Goal: Entertainment & Leisure: Browse casually

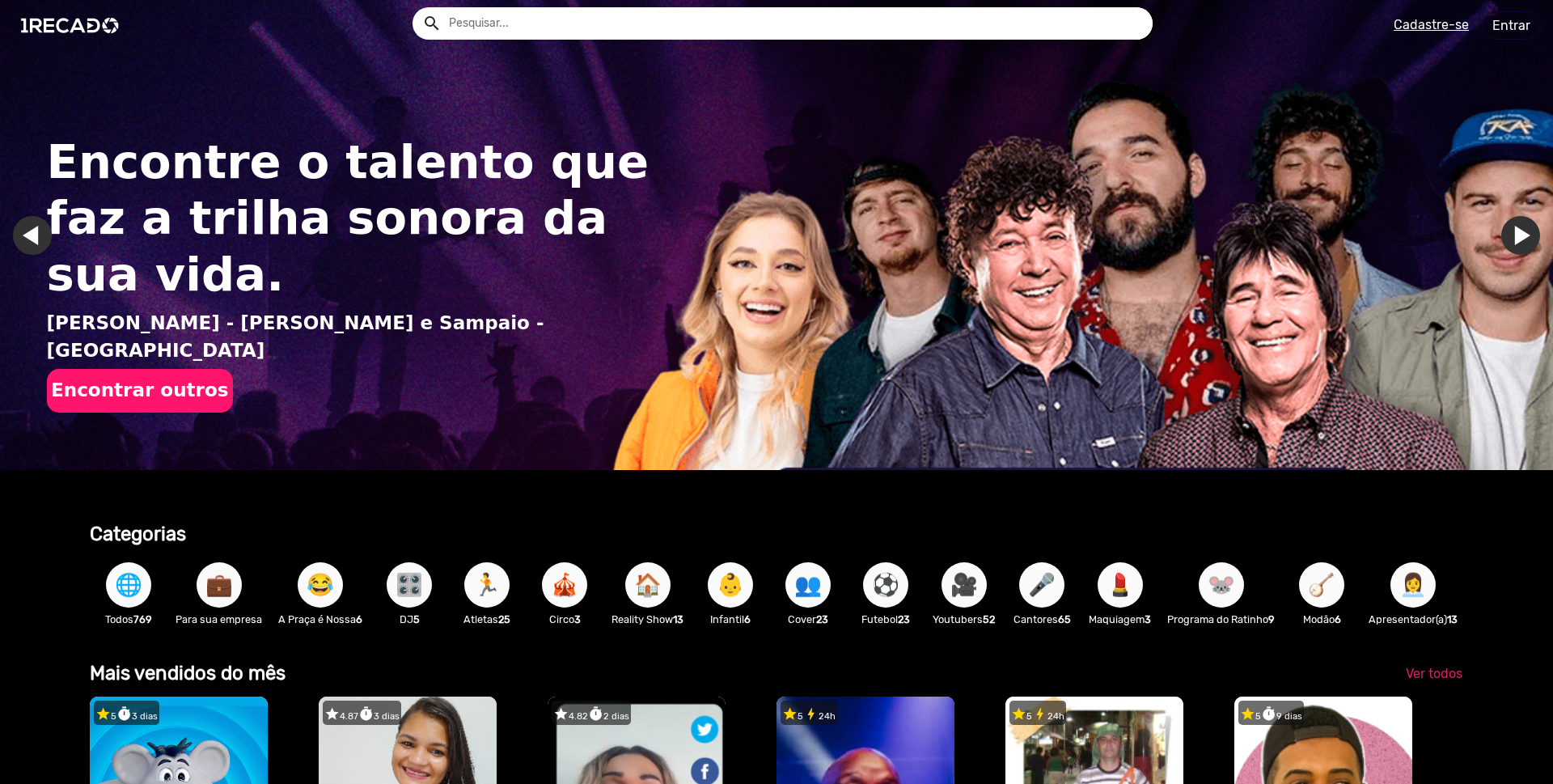
click at [611, 21] on input "text" at bounding box center [795, 23] width 715 height 32
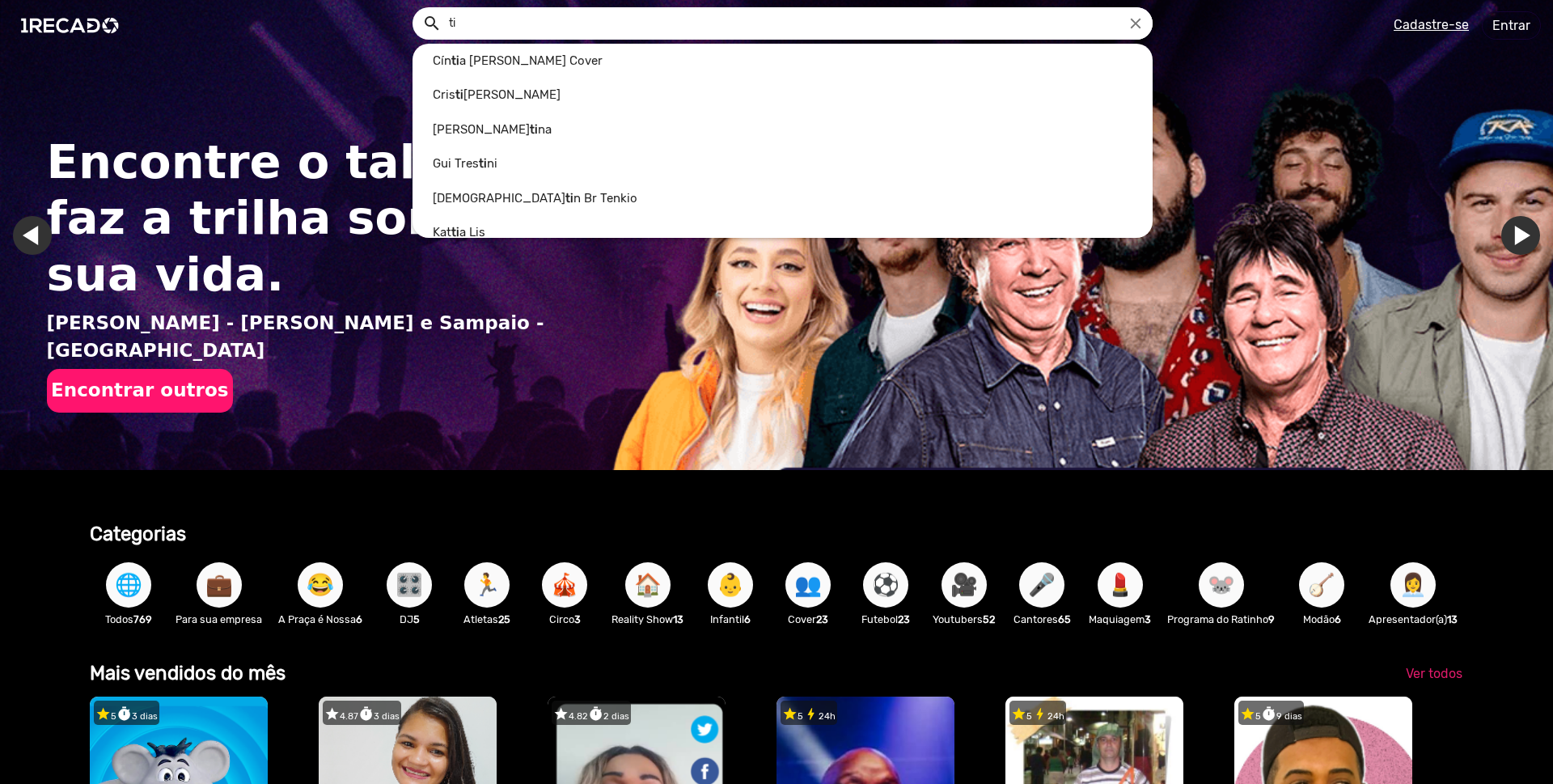
scroll to position [0, 1539]
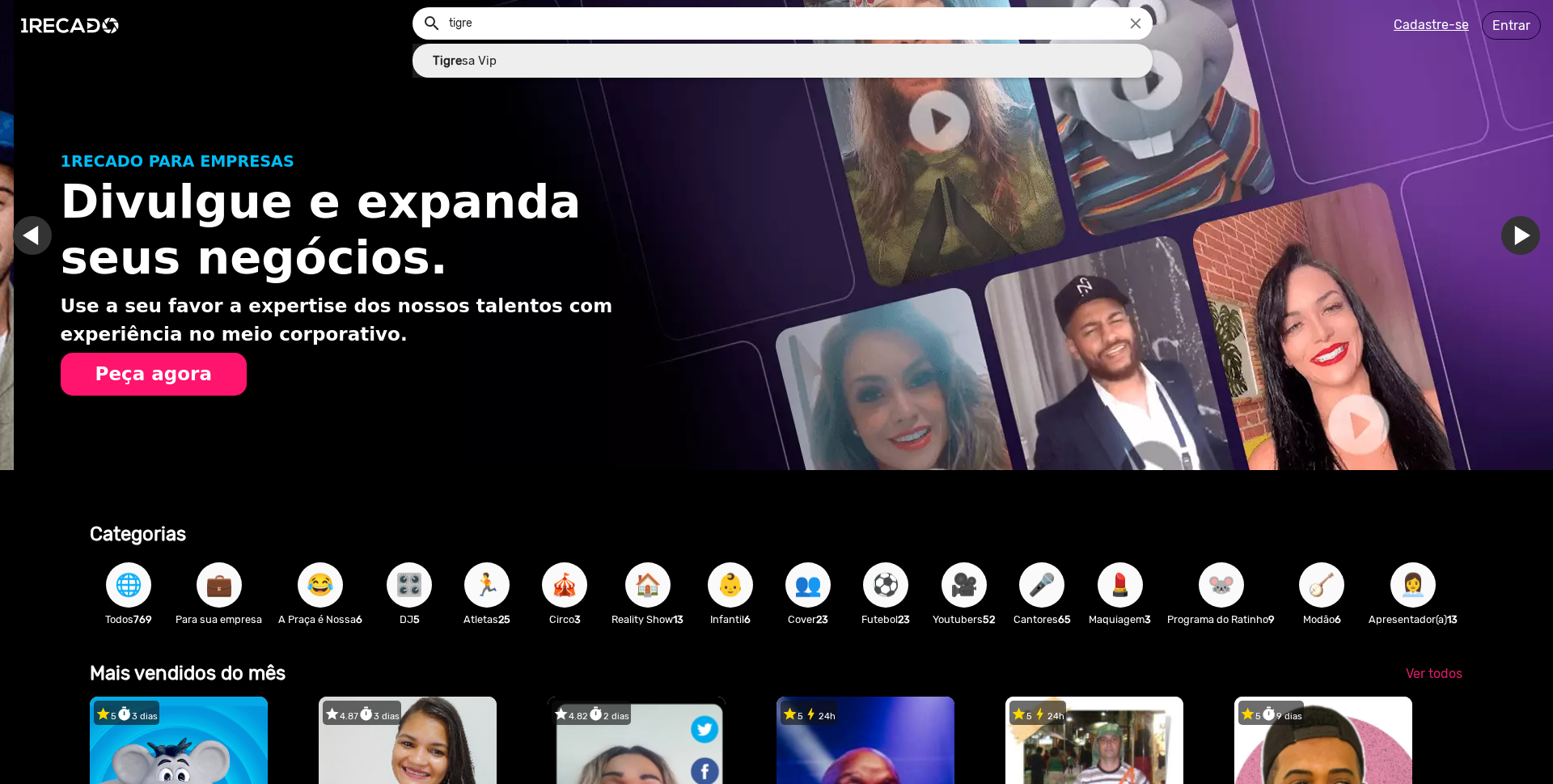
click at [545, 64] on link "Tigre sa Vip" at bounding box center [782, 61] width 740 height 35
type input "Tigresa Vip"
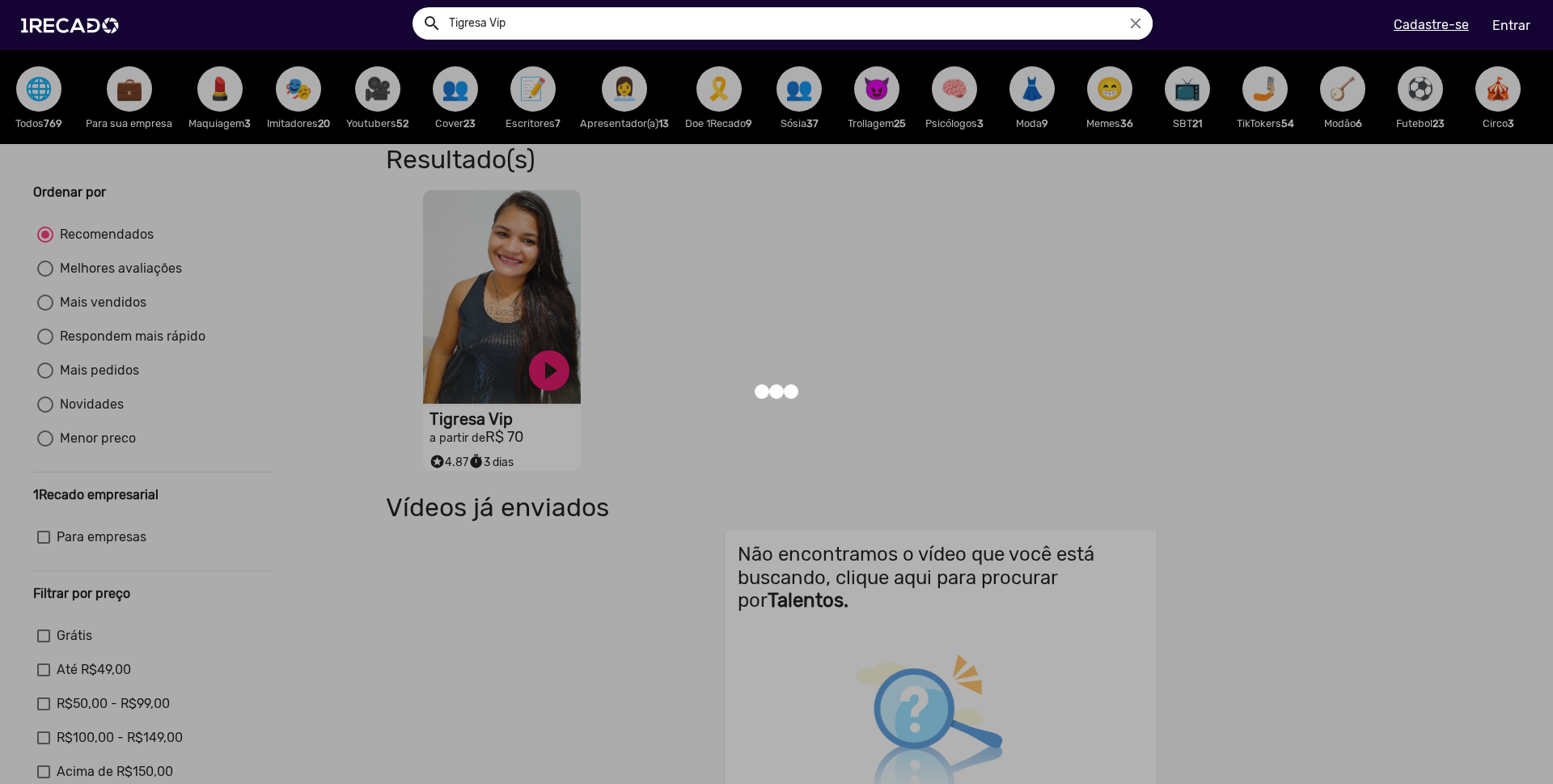
drag, startPoint x: 700, startPoint y: 317, endPoint x: 648, endPoint y: 322, distance: 52.2
click at [701, 317] on div at bounding box center [776, 392] width 1553 height 784
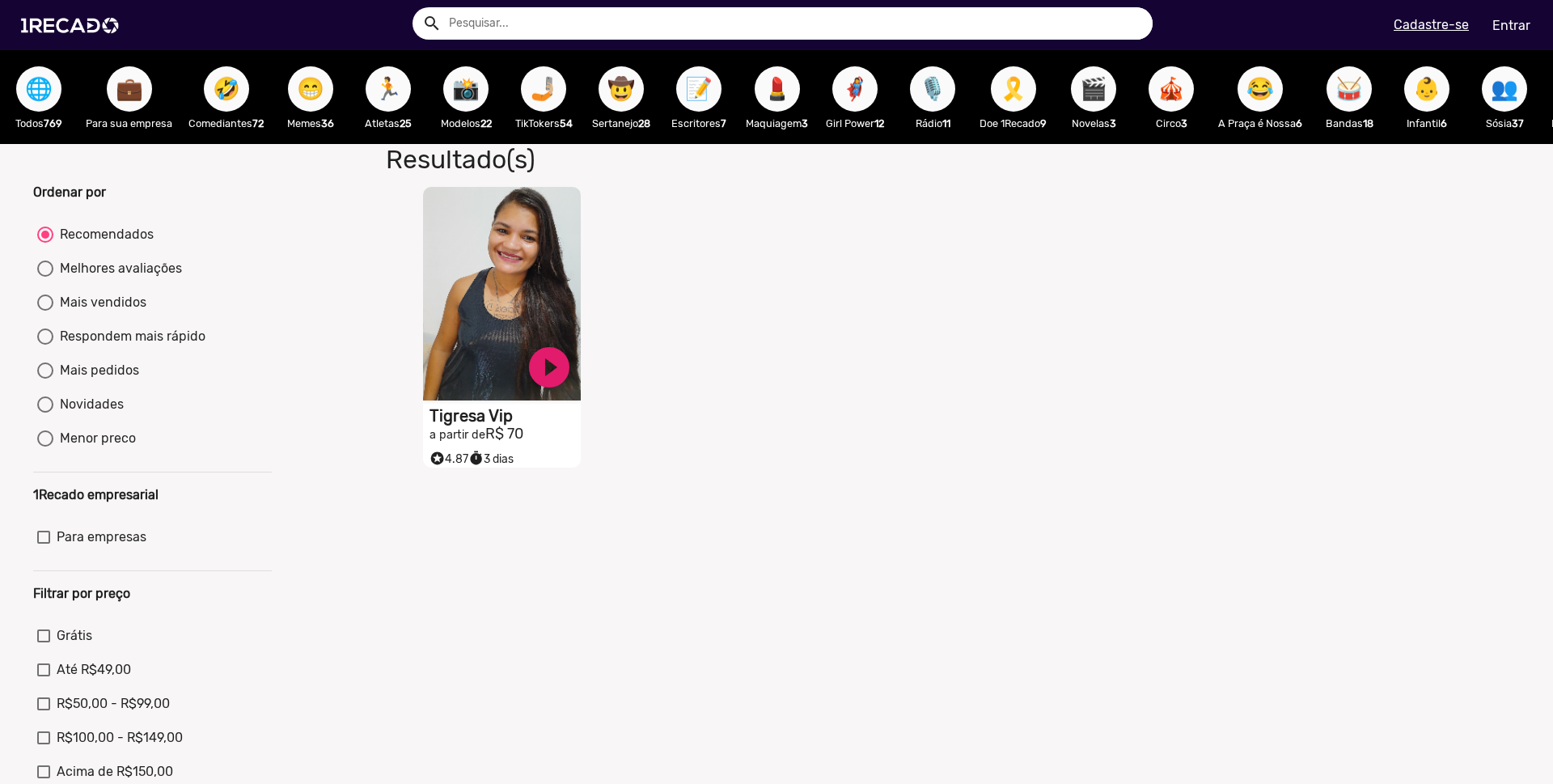
click at [501, 300] on video "S1RECADO vídeos dedicados para fãs e empresas" at bounding box center [501, 293] width 158 height 213
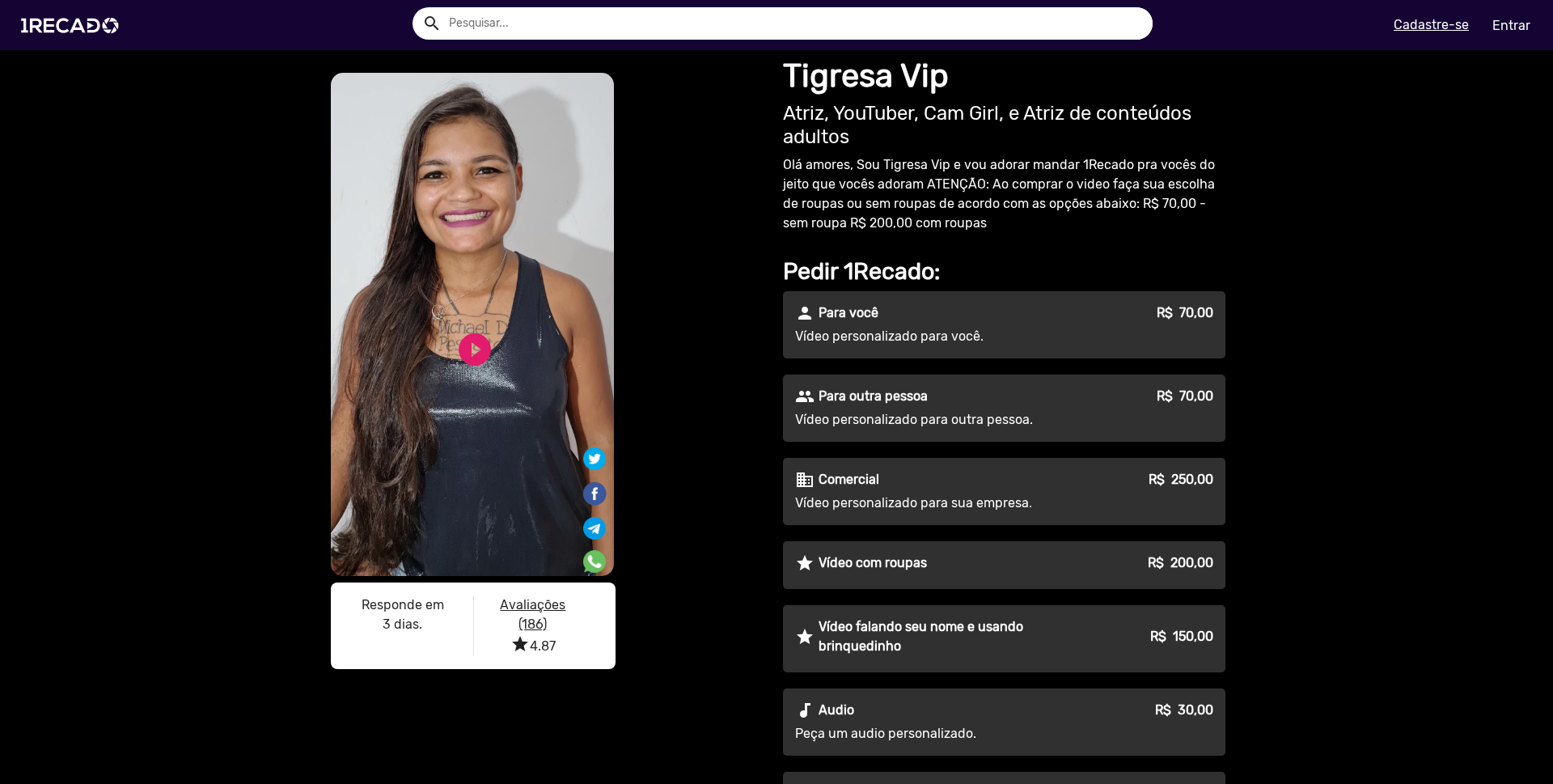
click at [170, 266] on div "S1RECADO vídeos dedicados para fãs e empresas S1RECADO vídeos dedicados para fã…" at bounding box center [776, 619] width 1553 height 1139
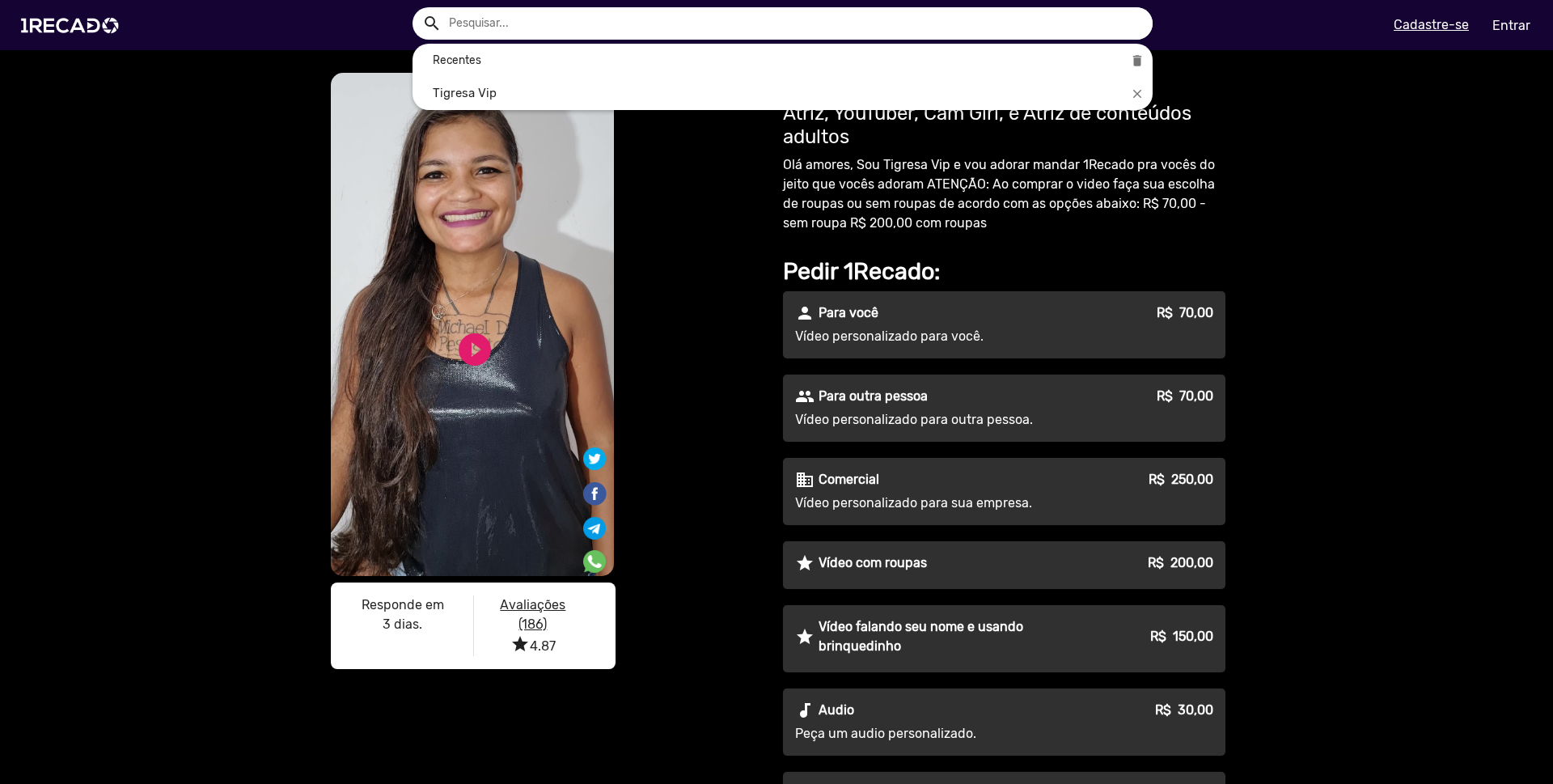
click at [500, 21] on input "text" at bounding box center [795, 23] width 715 height 32
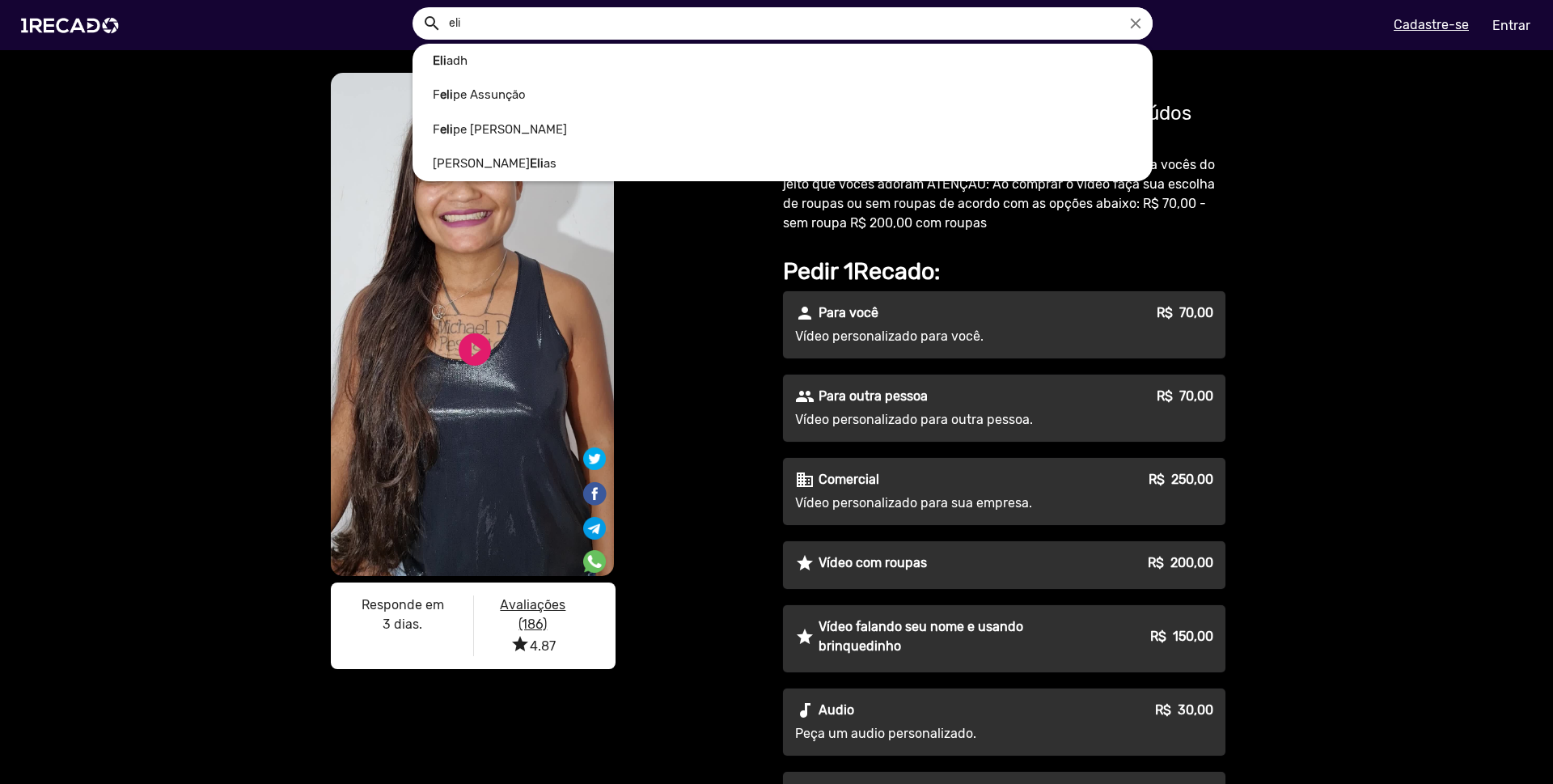
type input "eli"
click at [120, 29] on div at bounding box center [776, 392] width 1553 height 784
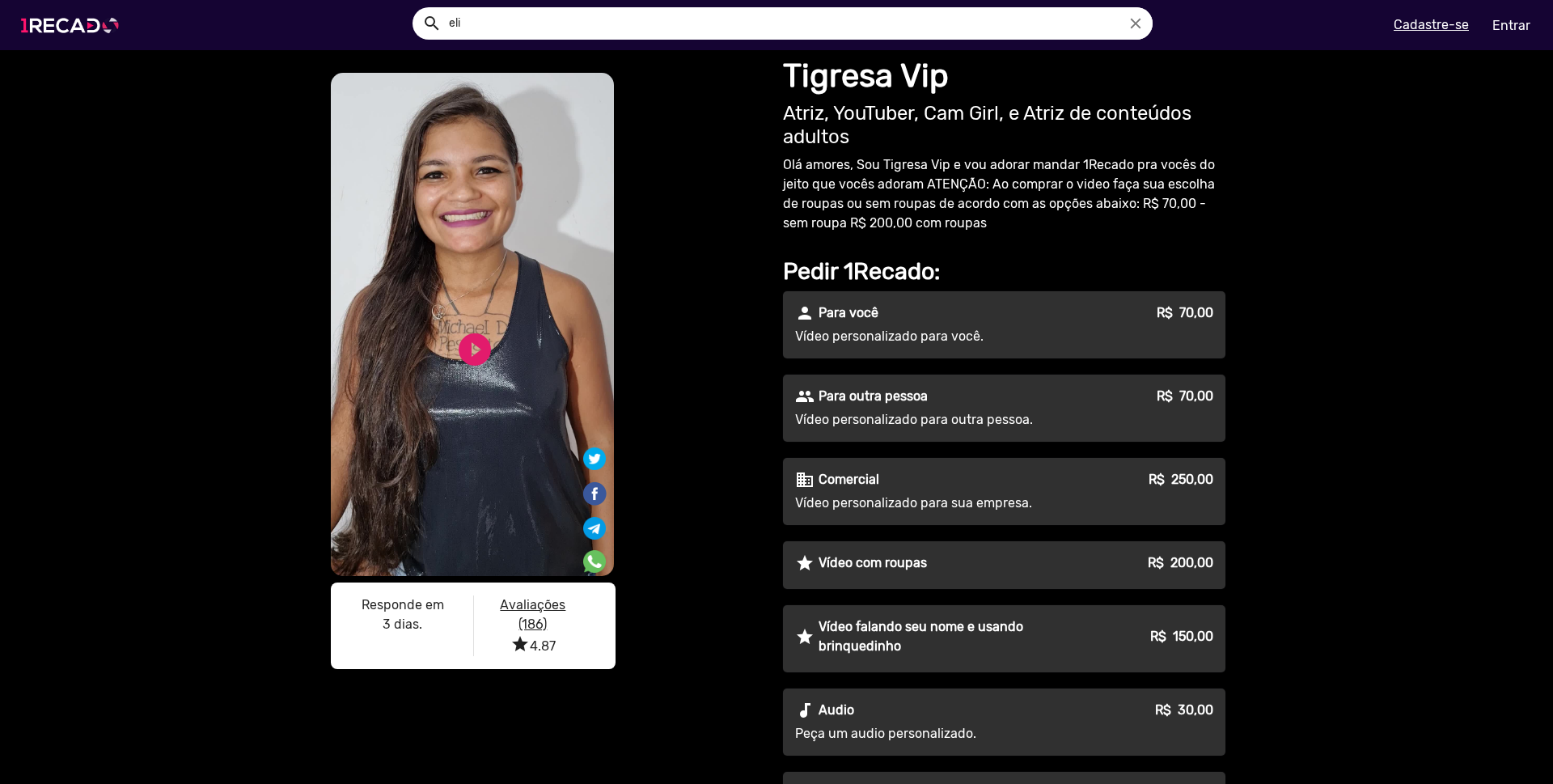
click at [102, 27] on img at bounding box center [73, 25] width 122 height 69
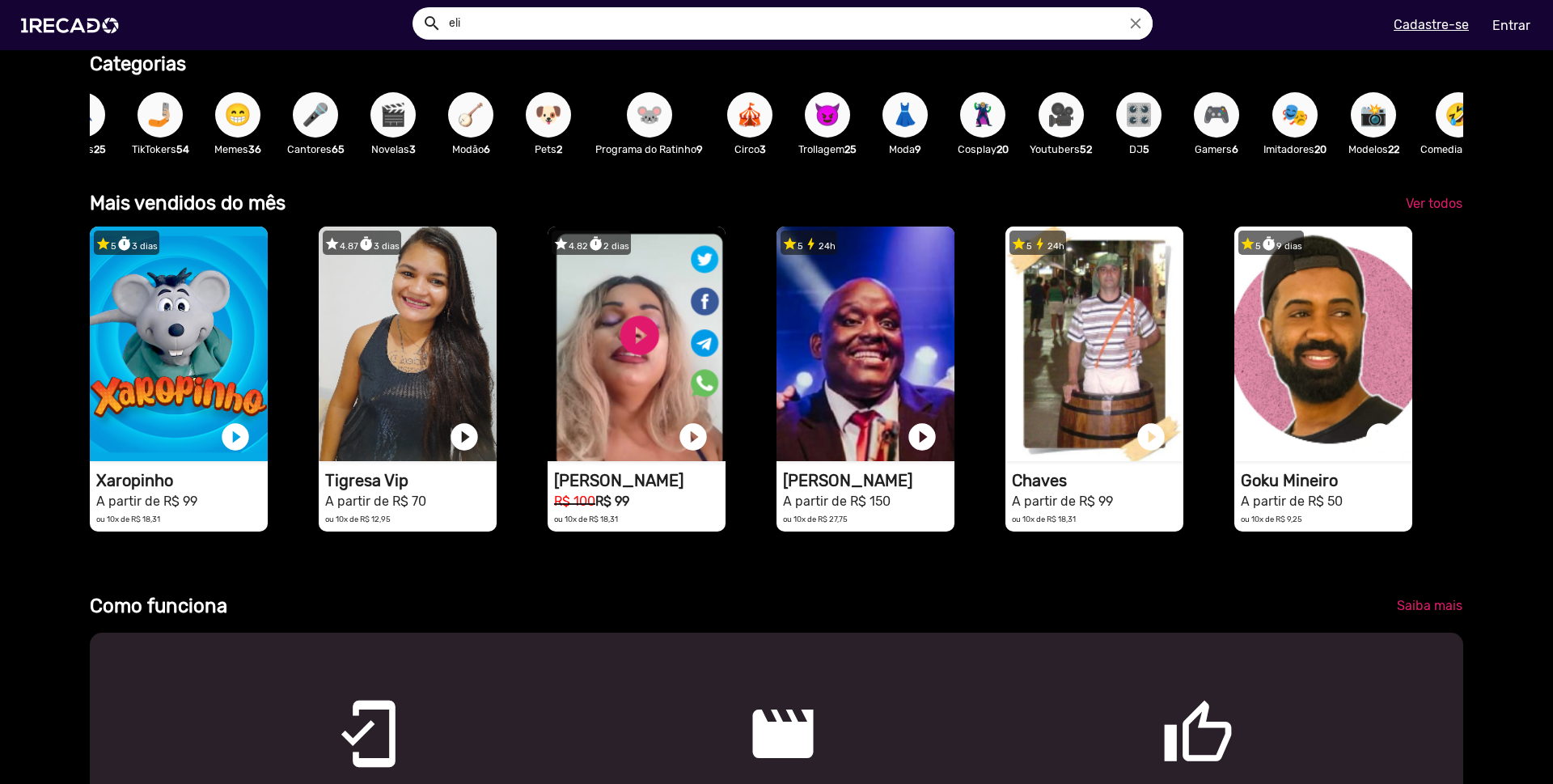
scroll to position [0, 1858]
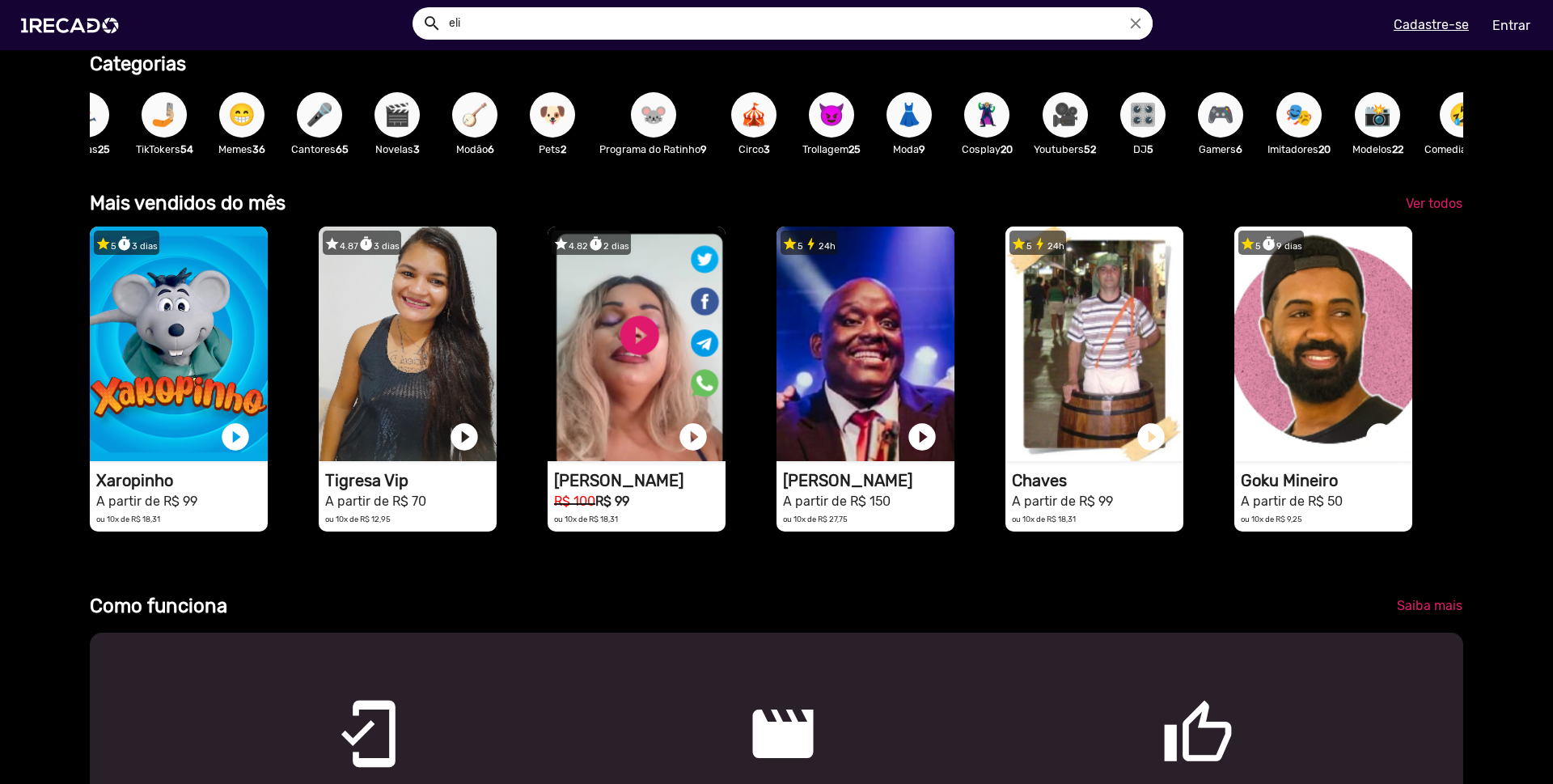
click at [871, 120] on div "😈 Trollagem 25" at bounding box center [831, 122] width 78 height 94
click at [845, 117] on span "😈" at bounding box center [831, 114] width 28 height 45
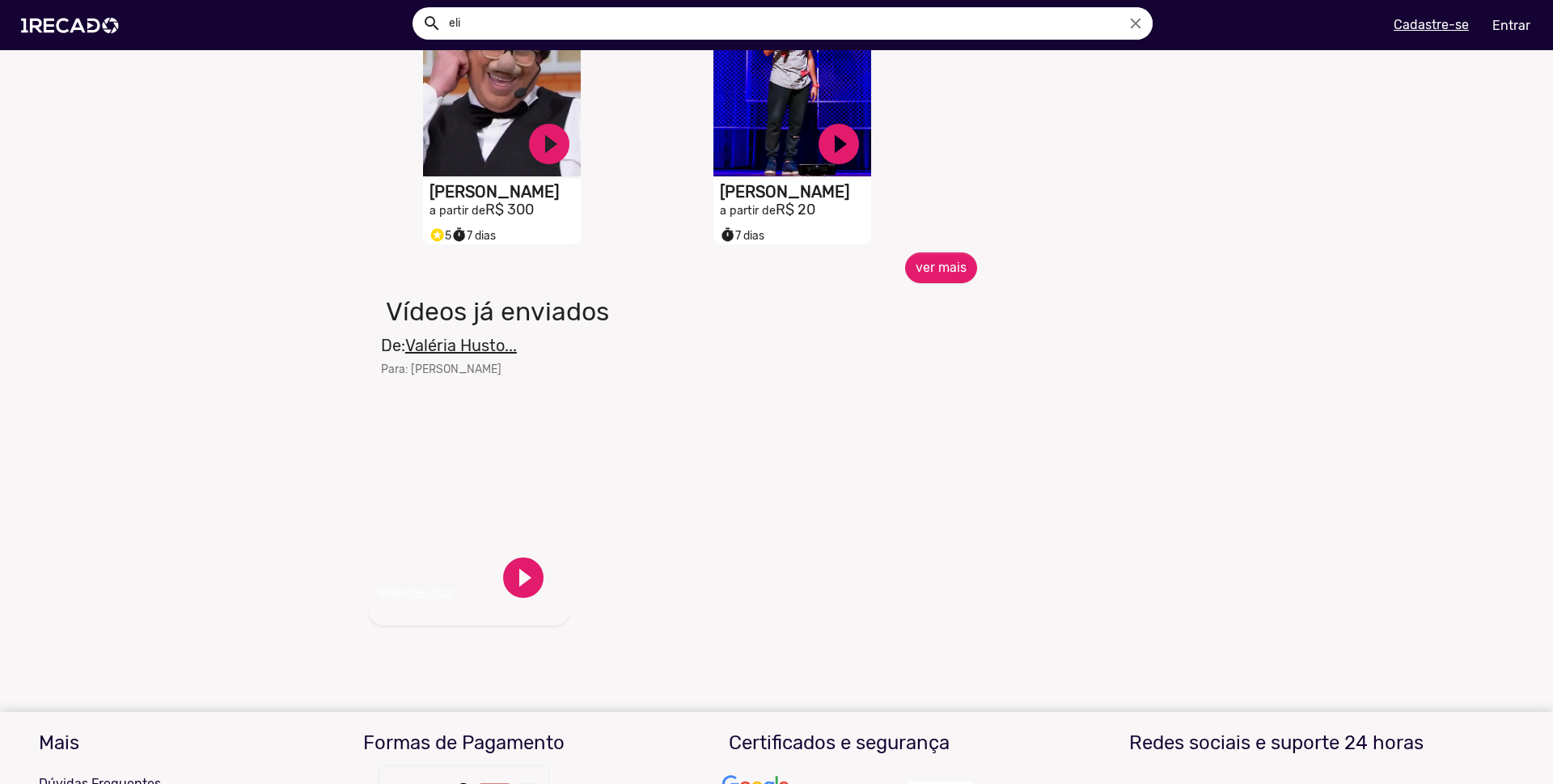
scroll to position [940, 0]
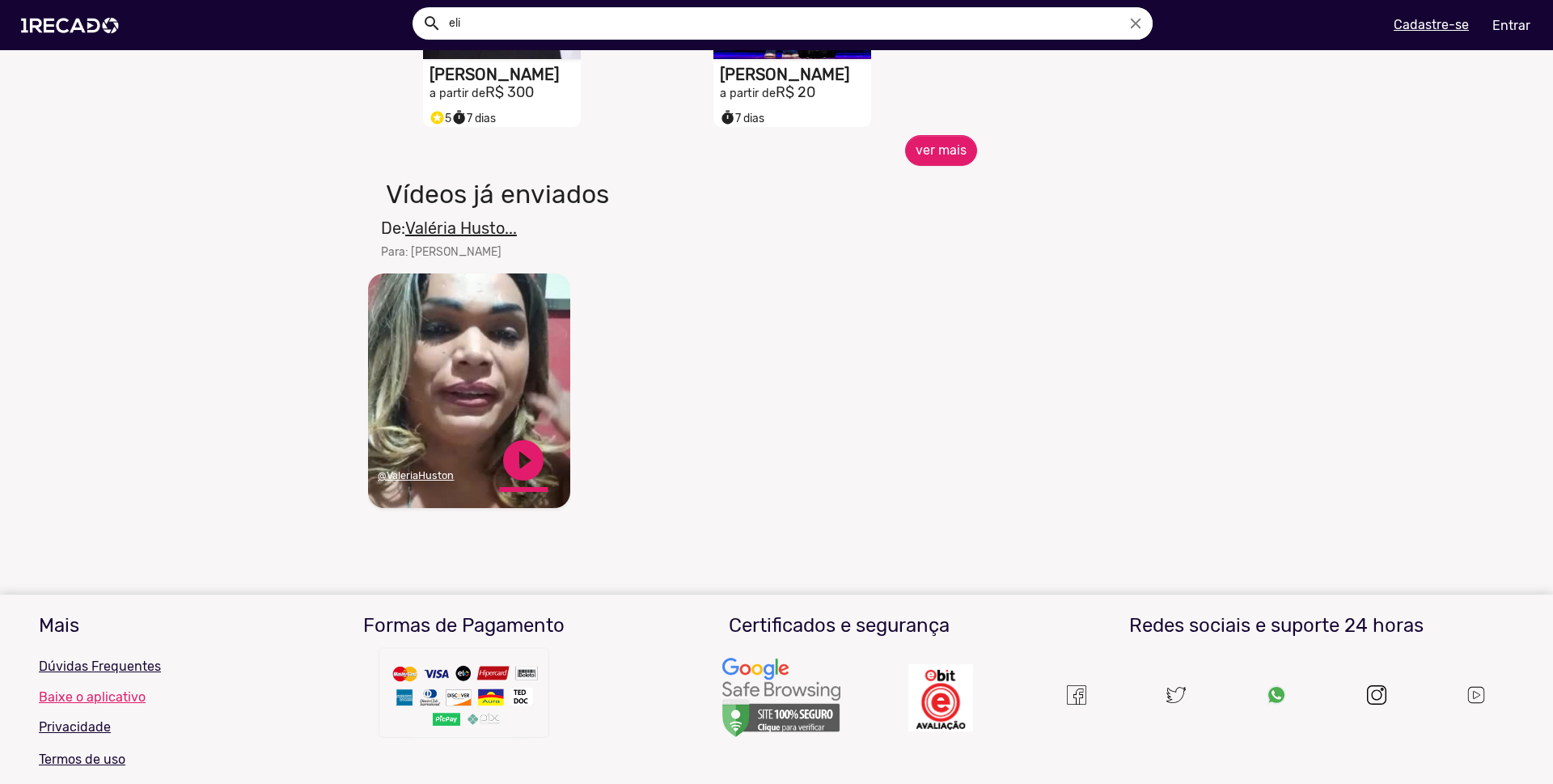
click at [523, 478] on link "play_circle_filled" at bounding box center [523, 460] width 48 height 48
click at [516, 472] on link "pause_circle" at bounding box center [523, 460] width 48 height 48
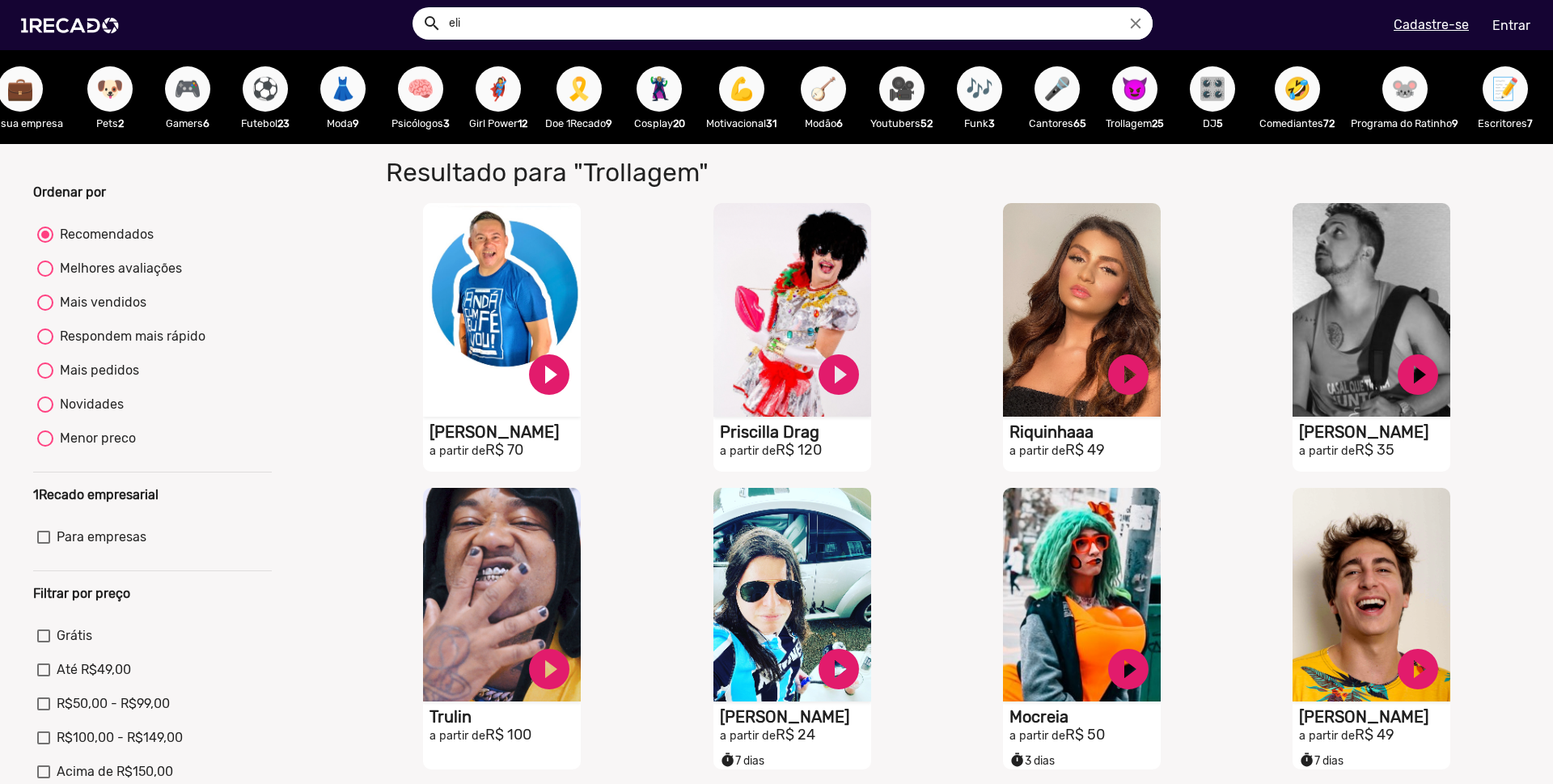
scroll to position [0, 0]
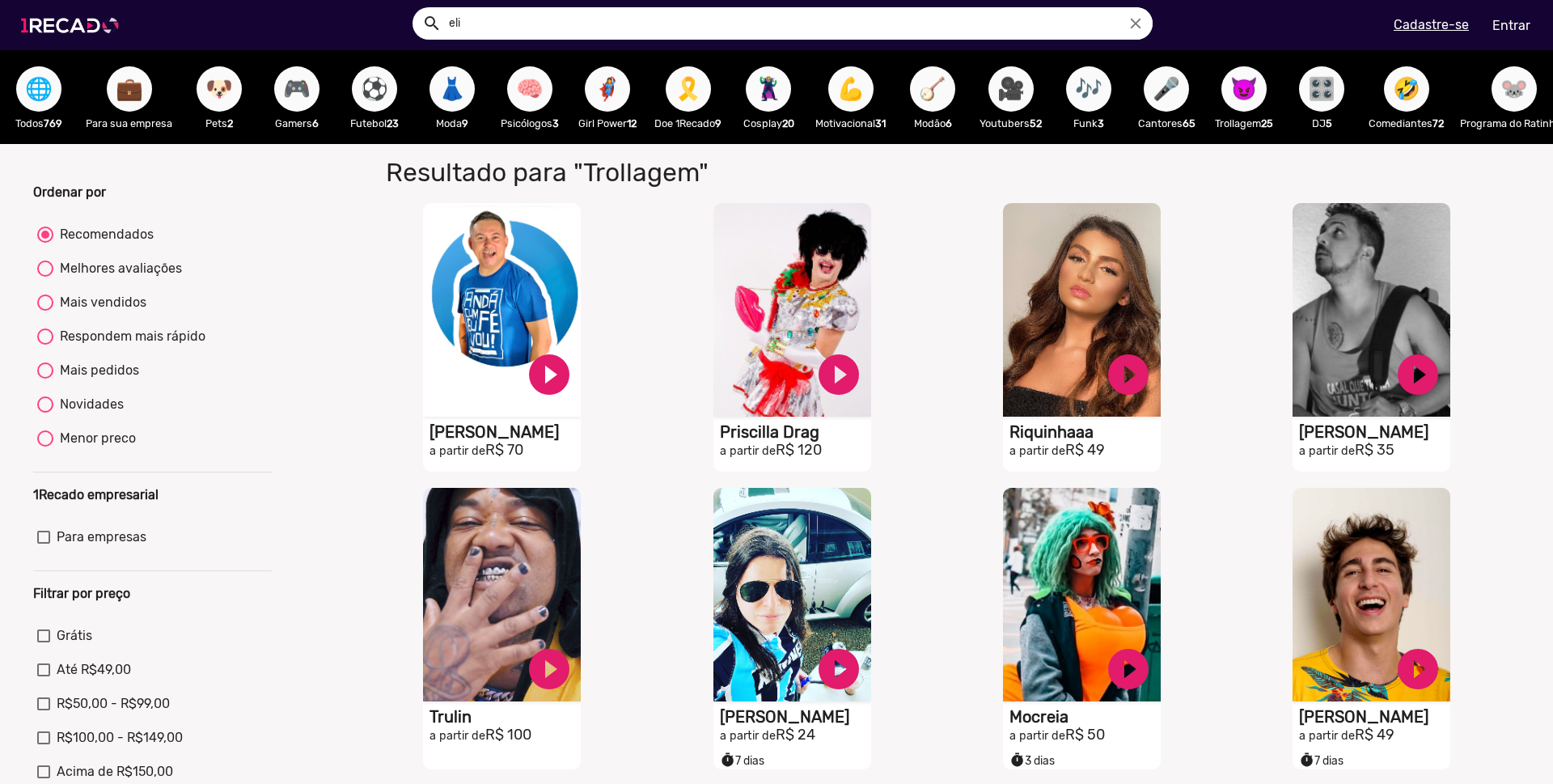
click at [78, 36] on img at bounding box center [73, 25] width 122 height 69
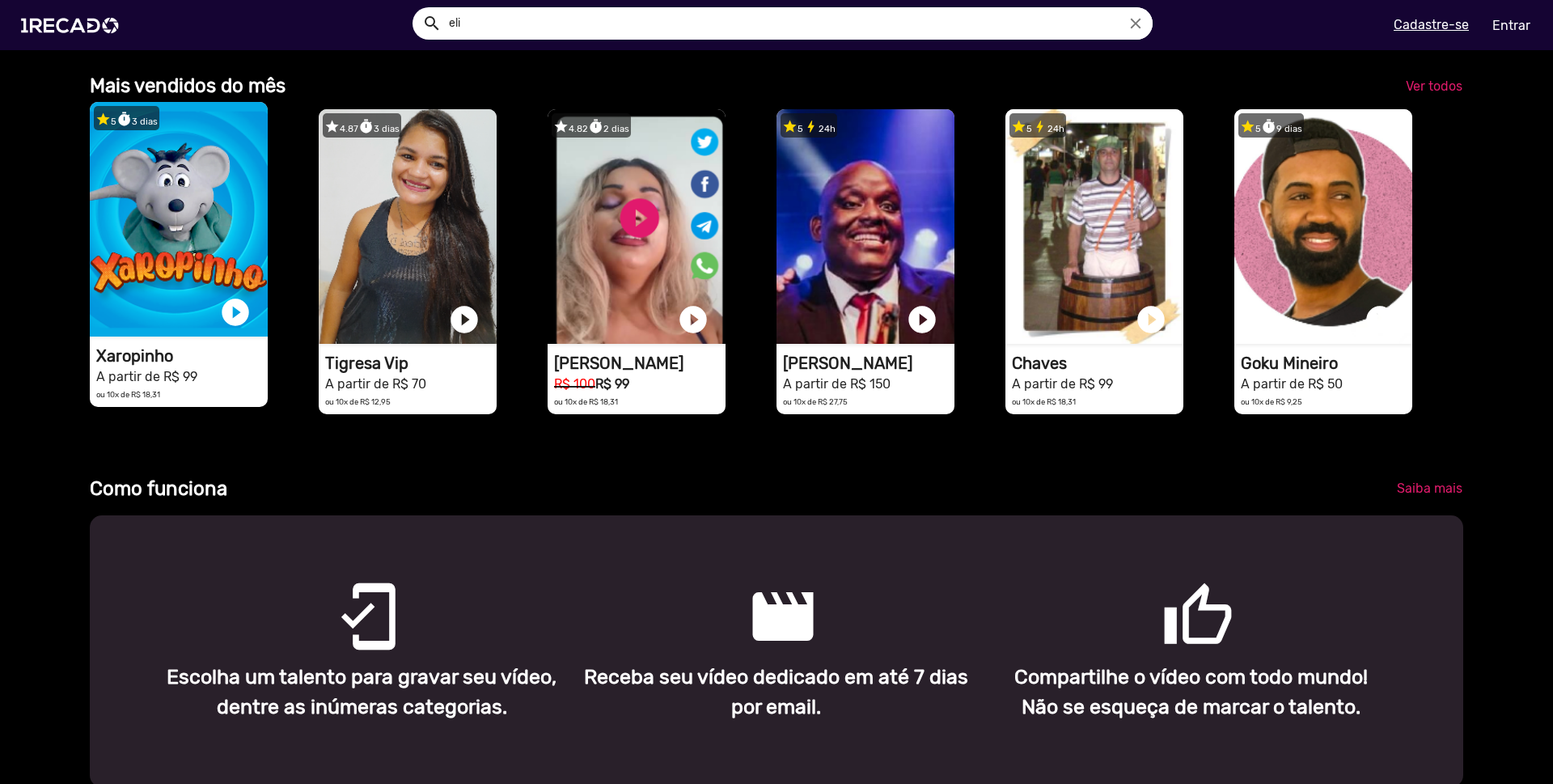
scroll to position [470, 0]
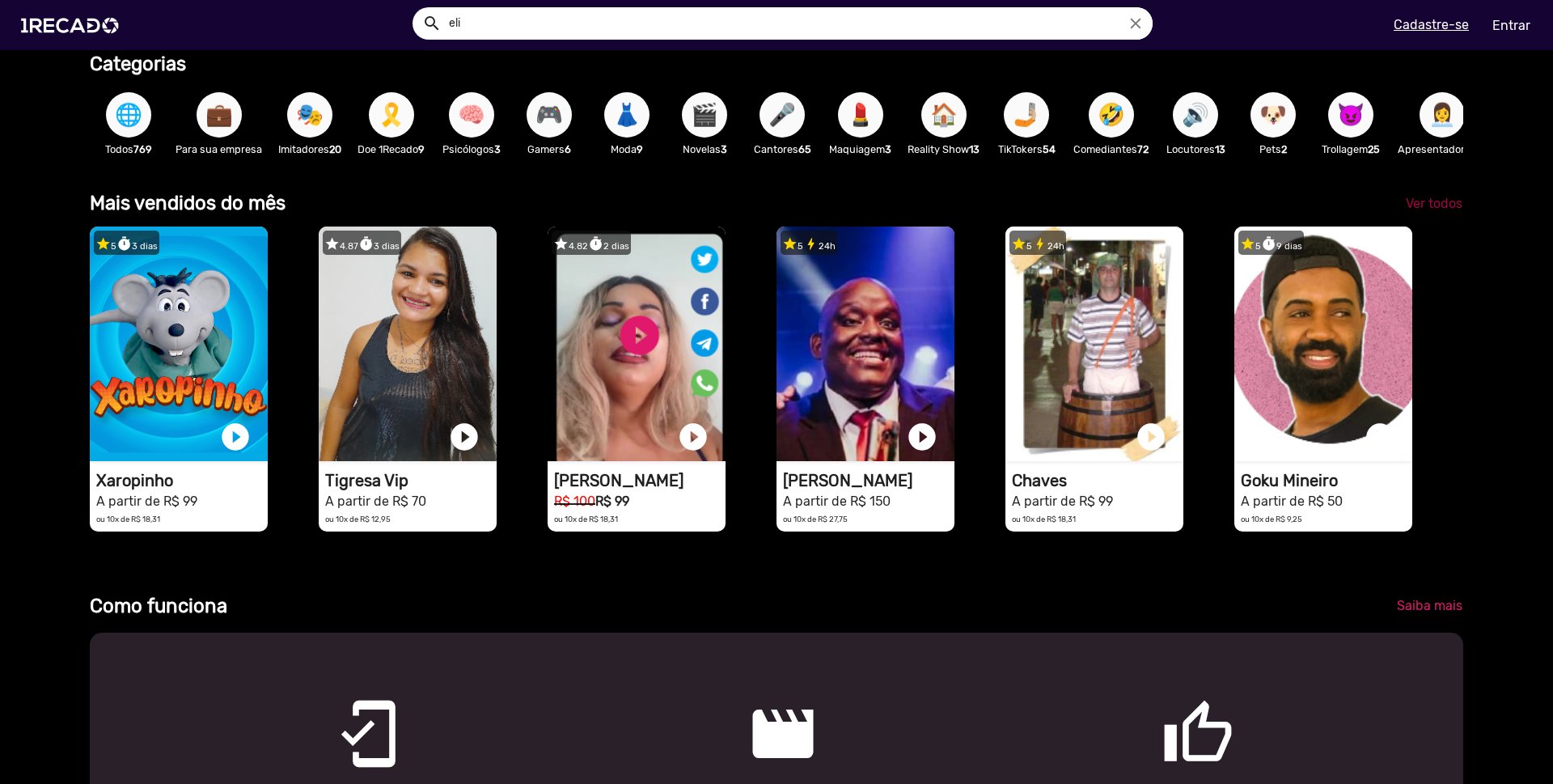
click at [1438, 209] on span "Ver todos" at bounding box center [1433, 202] width 56 height 15
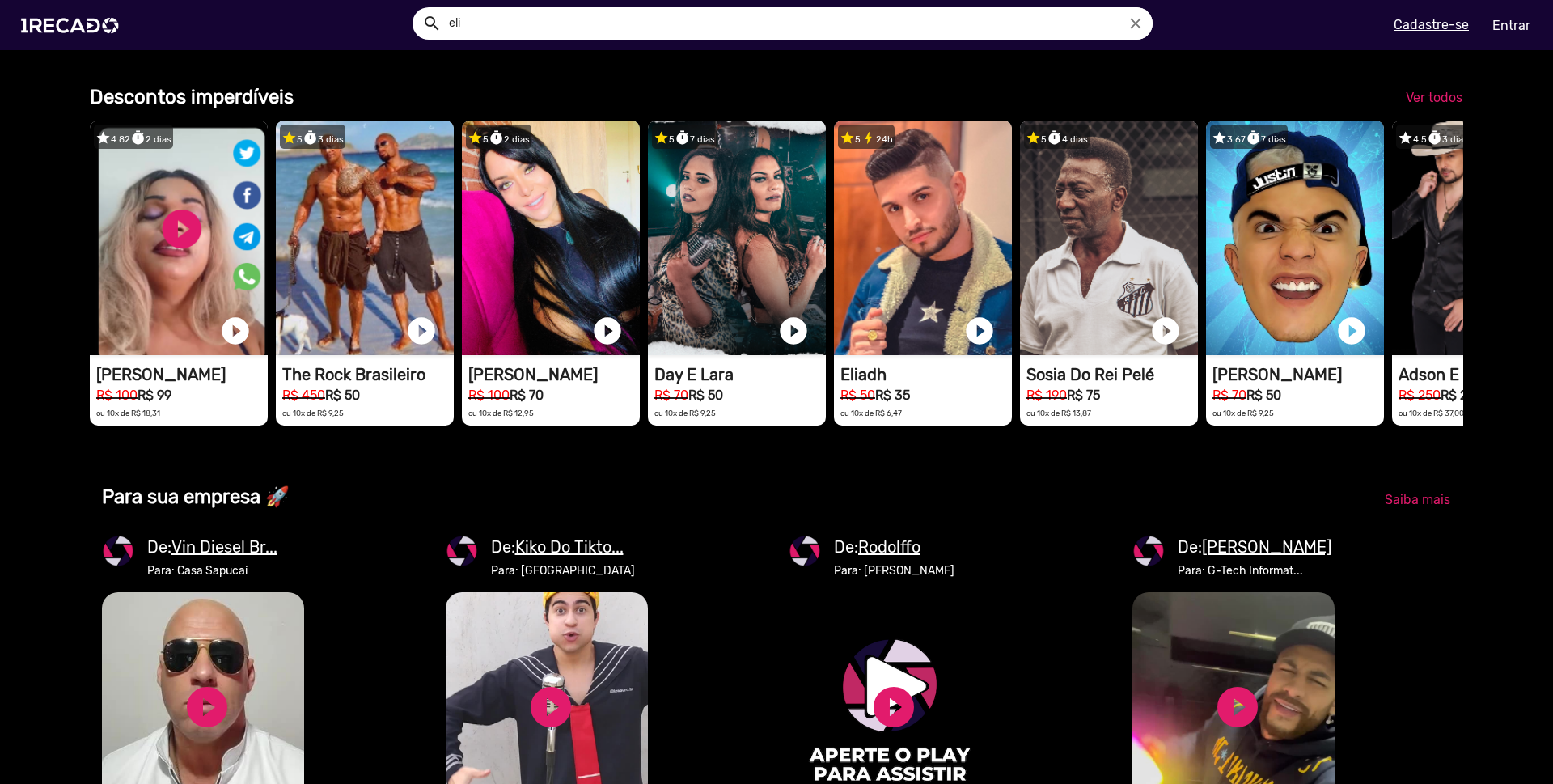
scroll to position [1292, 0]
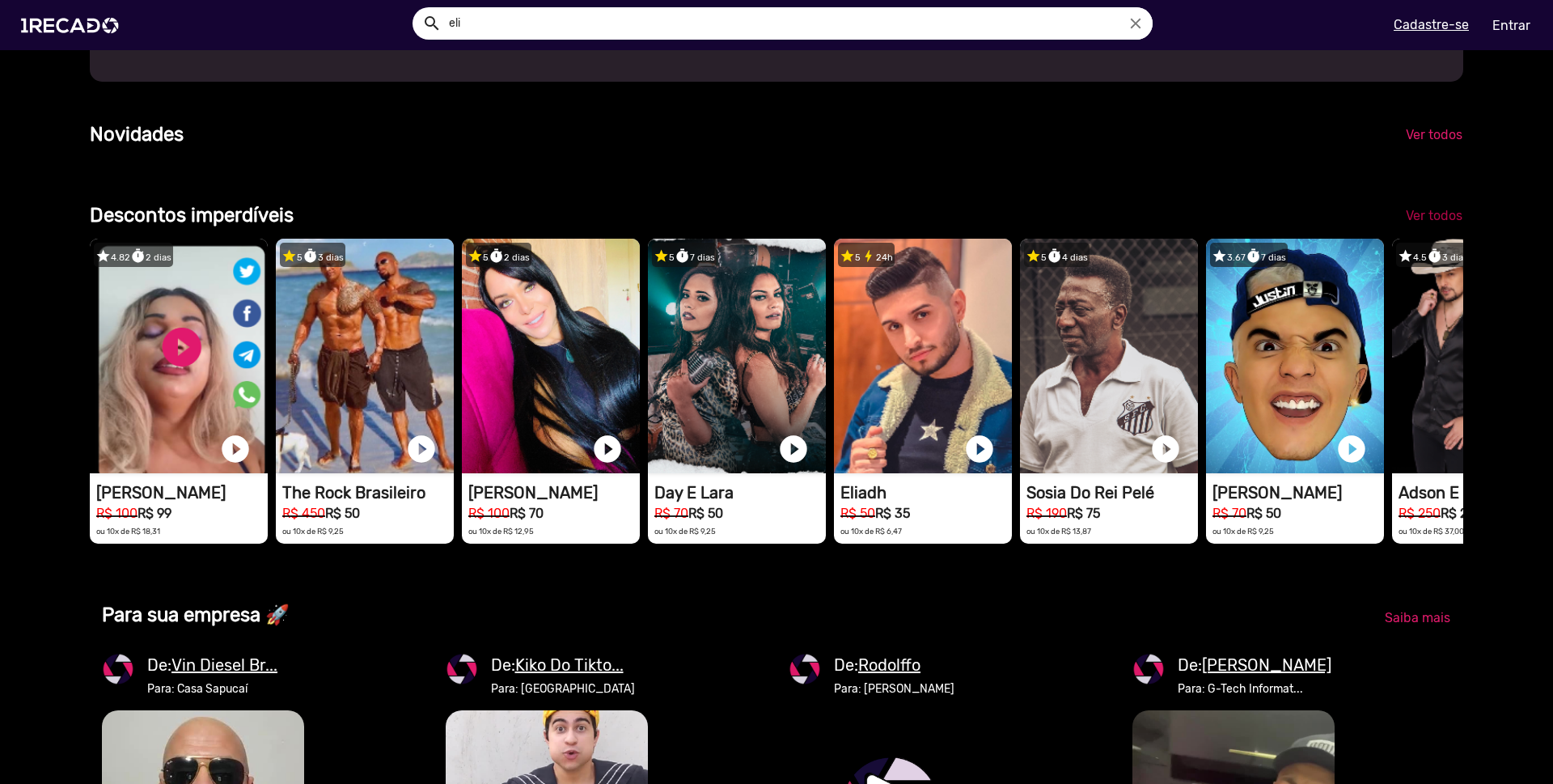
click at [1441, 223] on span "Ver todos" at bounding box center [1433, 215] width 56 height 15
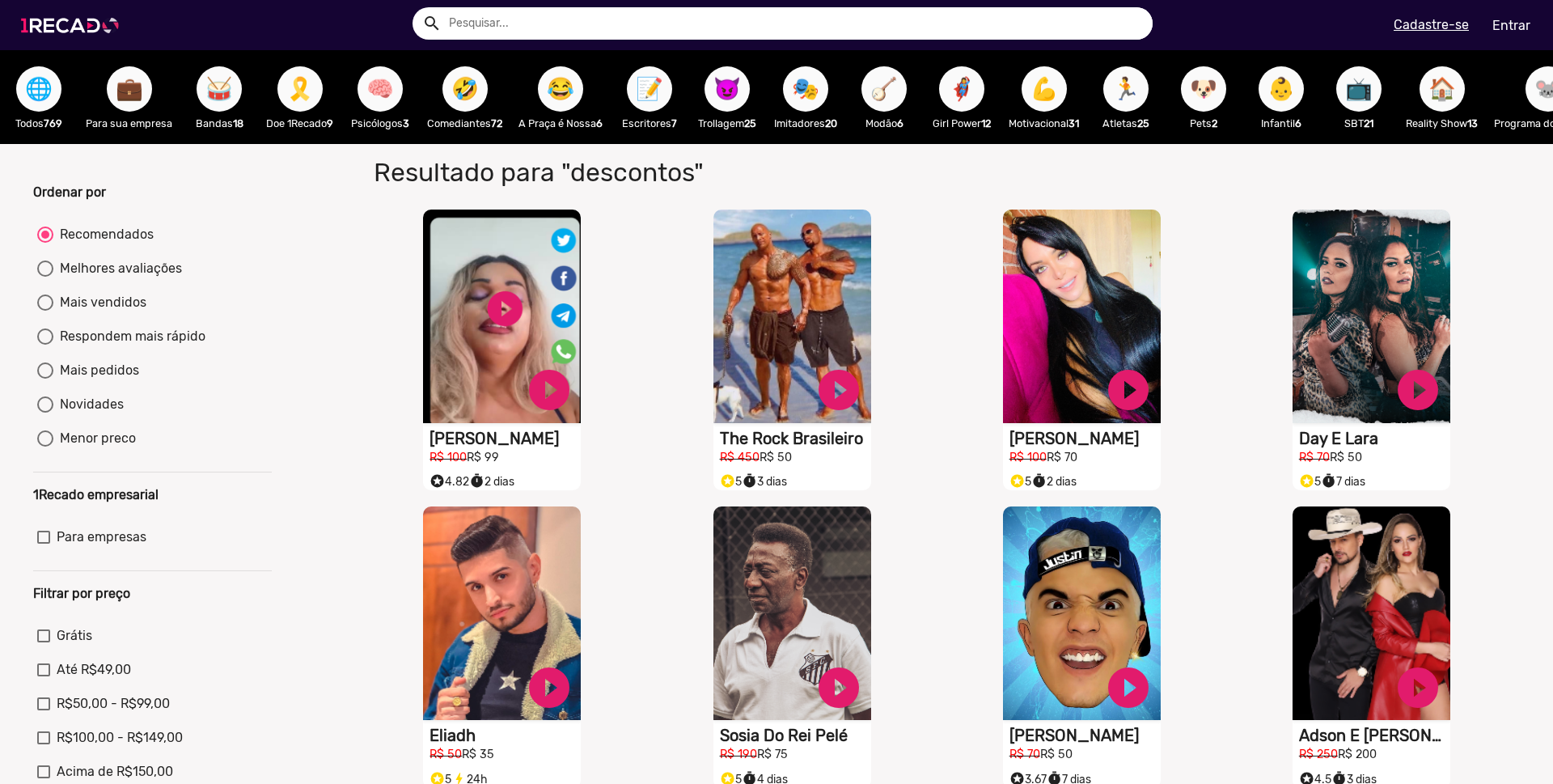
click at [56, 19] on img at bounding box center [73, 25] width 122 height 69
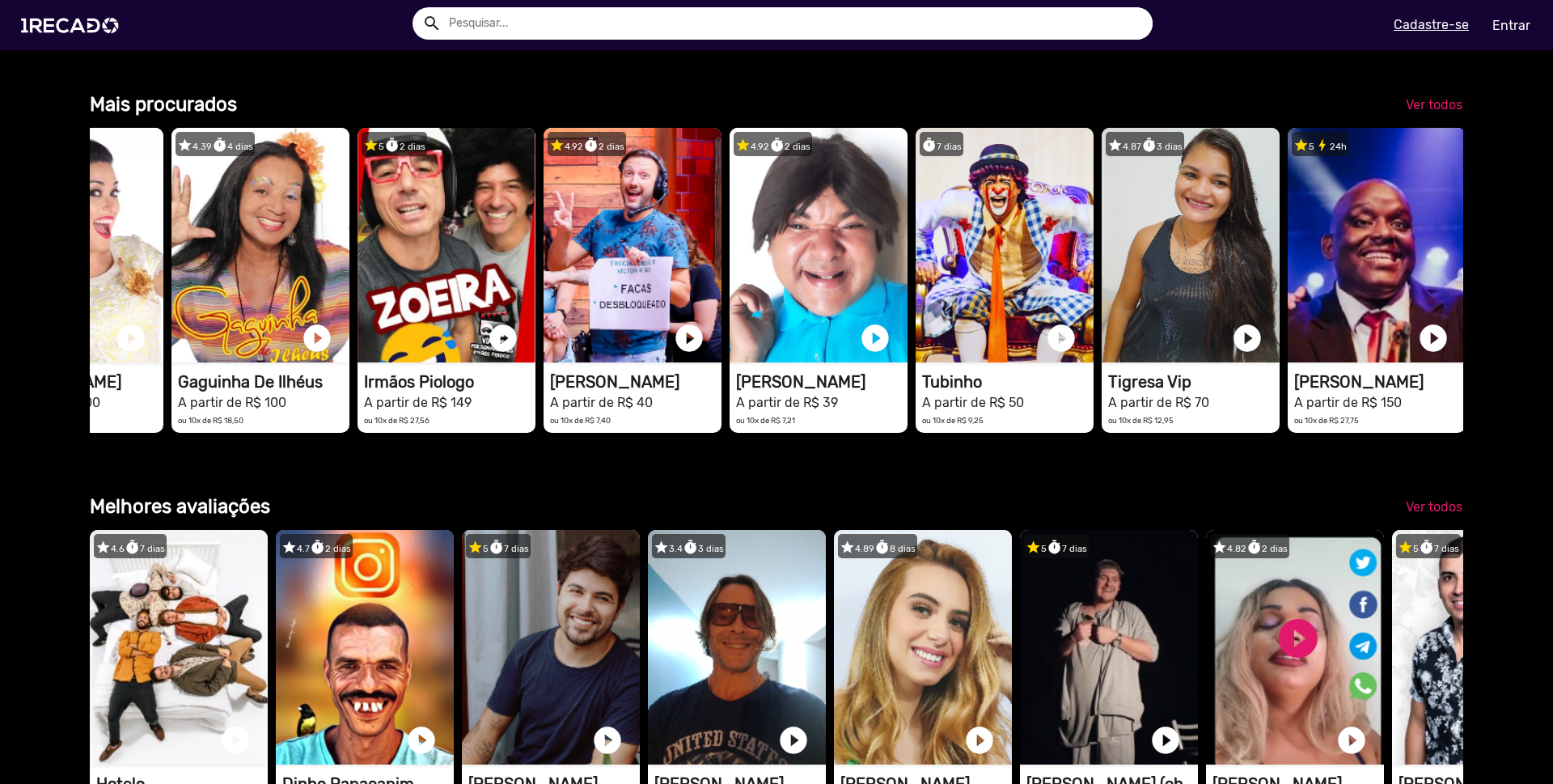
scroll to position [0, 127]
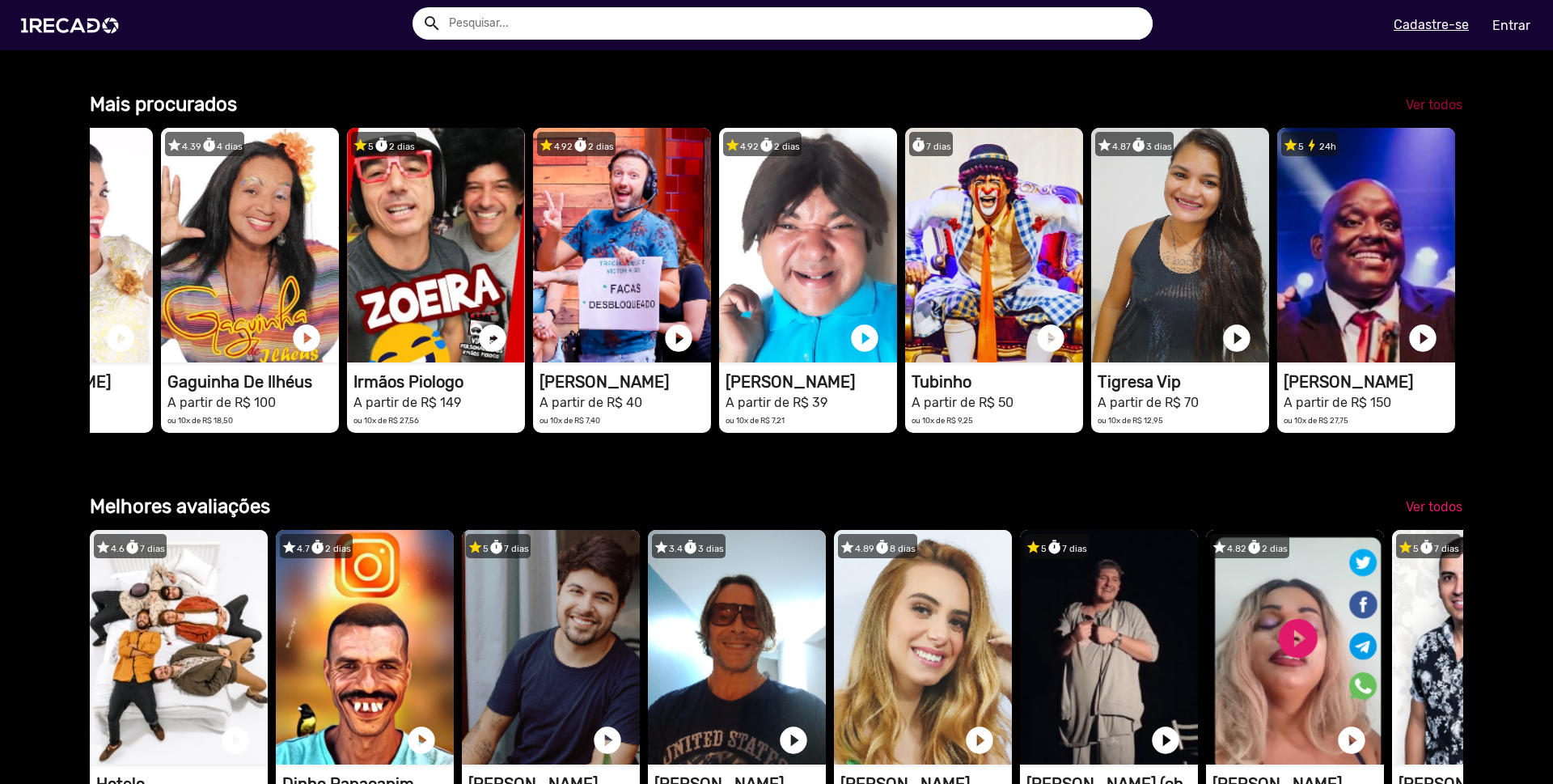
click at [1416, 112] on span "Ver todos" at bounding box center [1433, 104] width 56 height 15
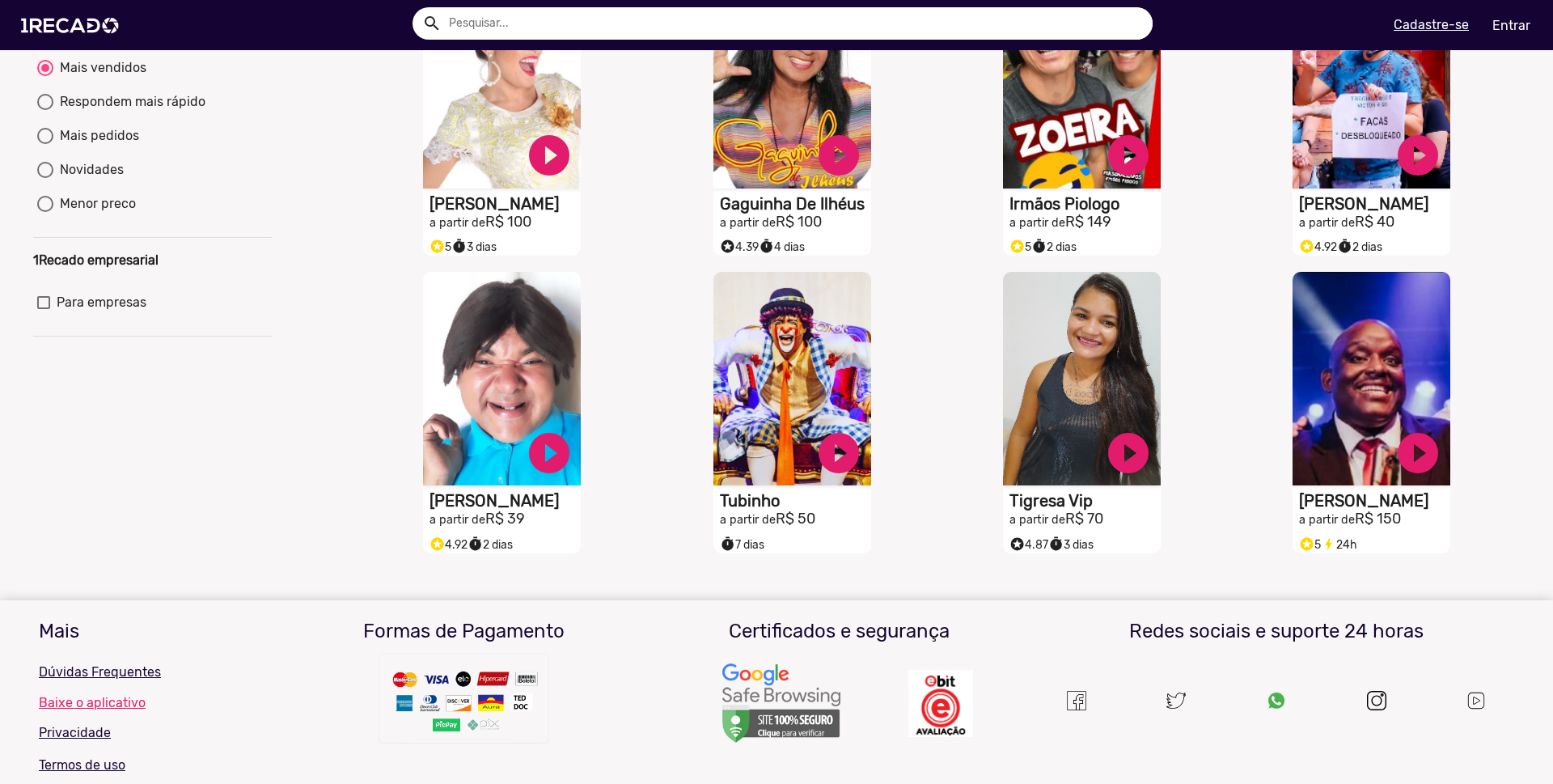
scroll to position [383, 0]
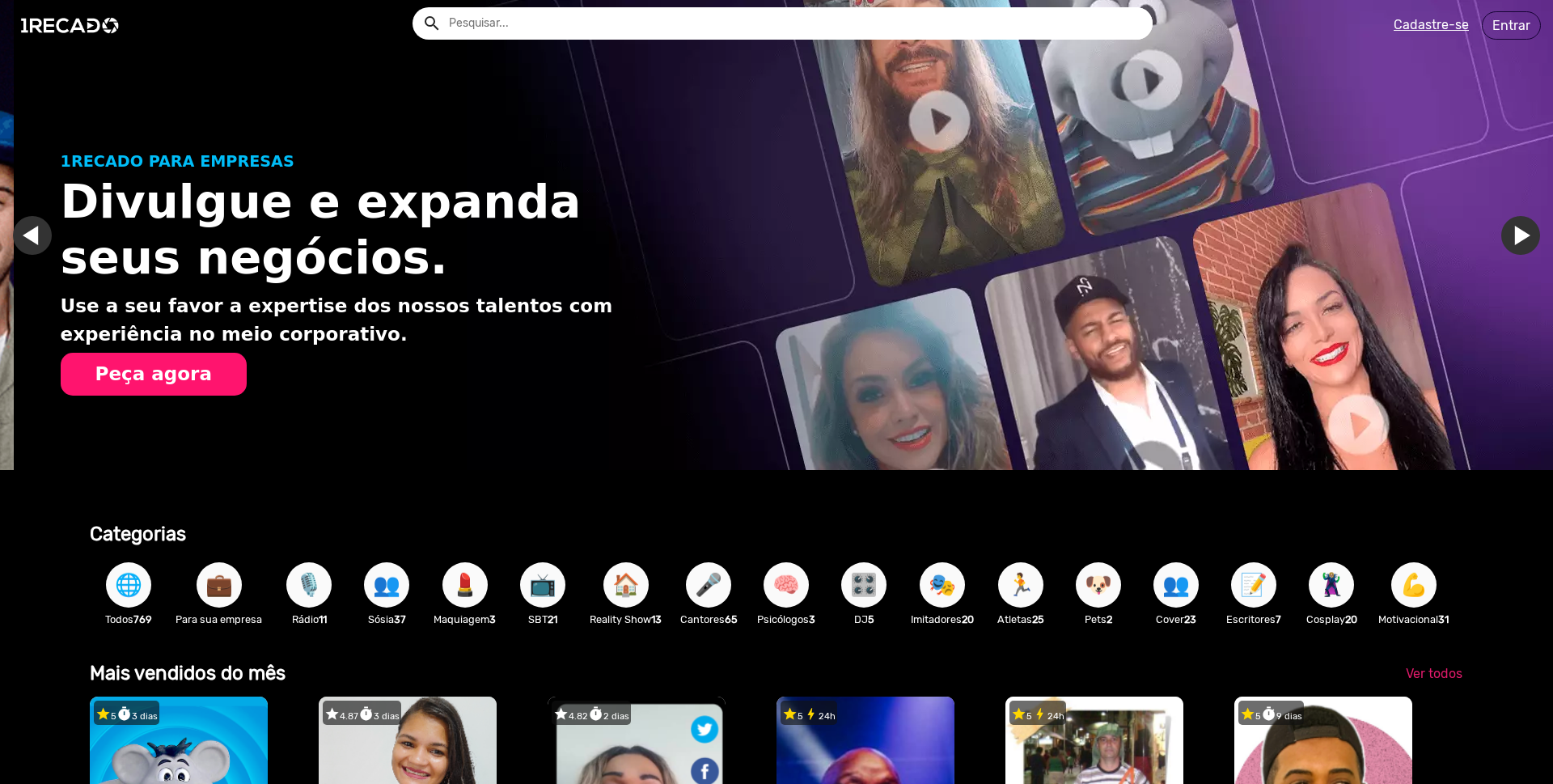
scroll to position [0, 3078]
